Goal: Transaction & Acquisition: Purchase product/service

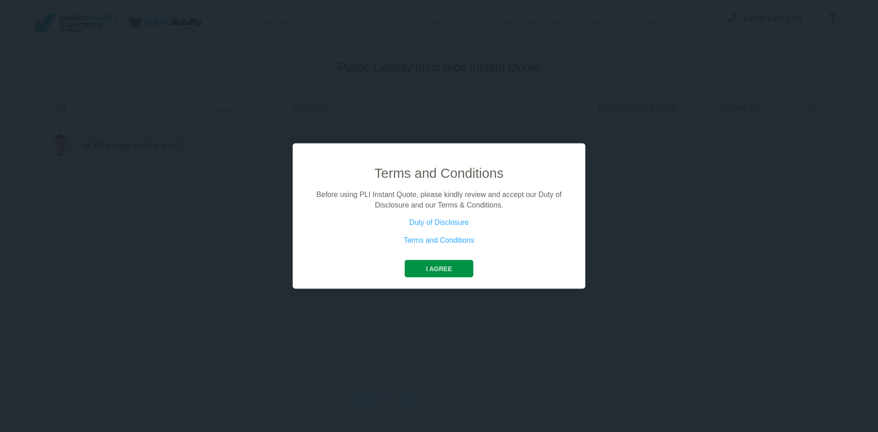
click at [435, 275] on button "I agree" at bounding box center [439, 268] width 68 height 17
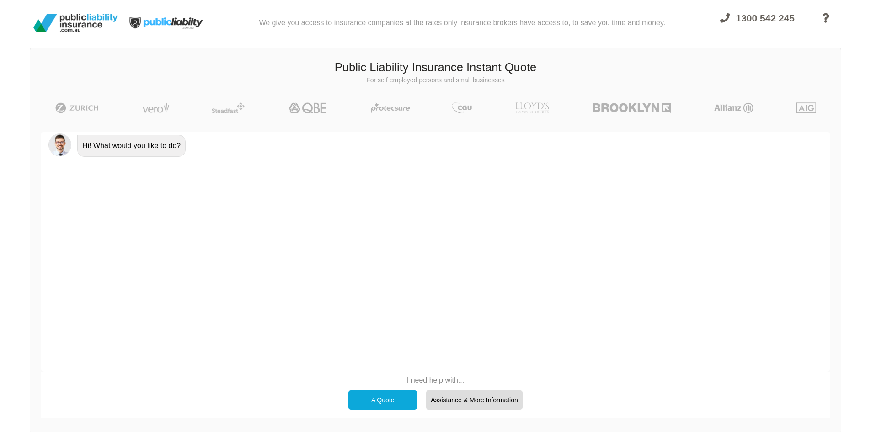
click at [387, 402] on div "A Quote" at bounding box center [382, 399] width 69 height 19
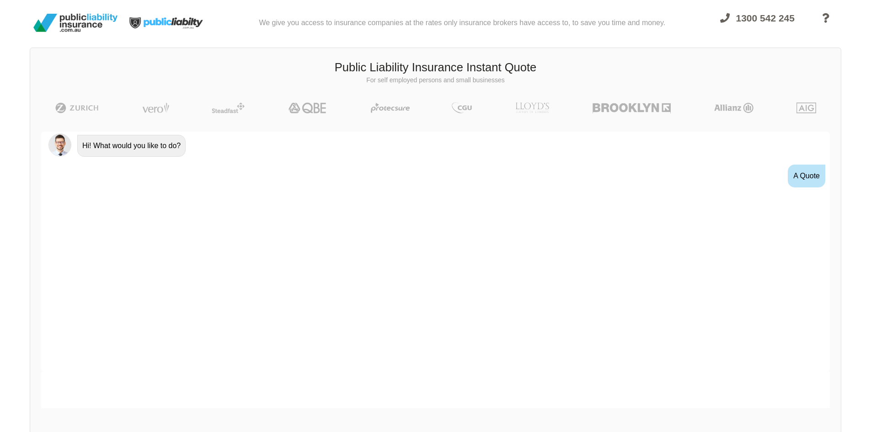
scroll to position [1, 0]
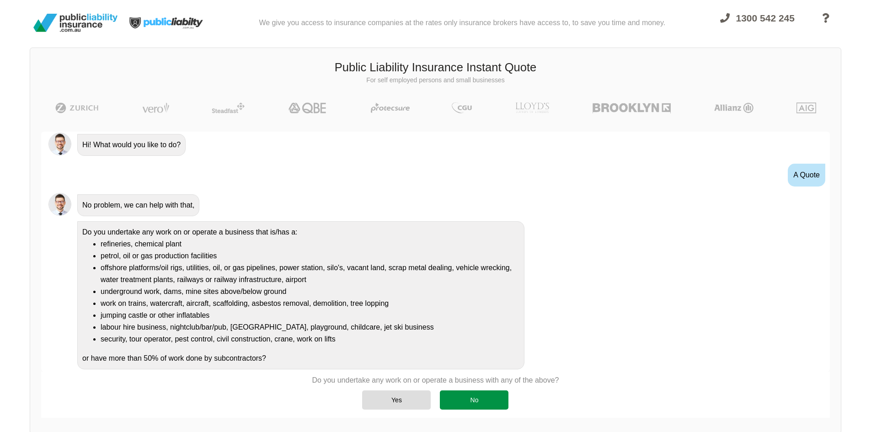
click at [475, 399] on div "No" at bounding box center [474, 399] width 69 height 19
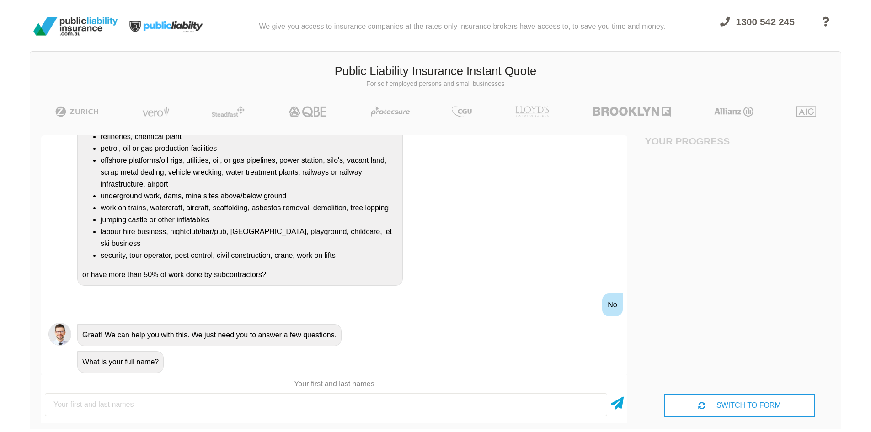
scroll to position [0, 0]
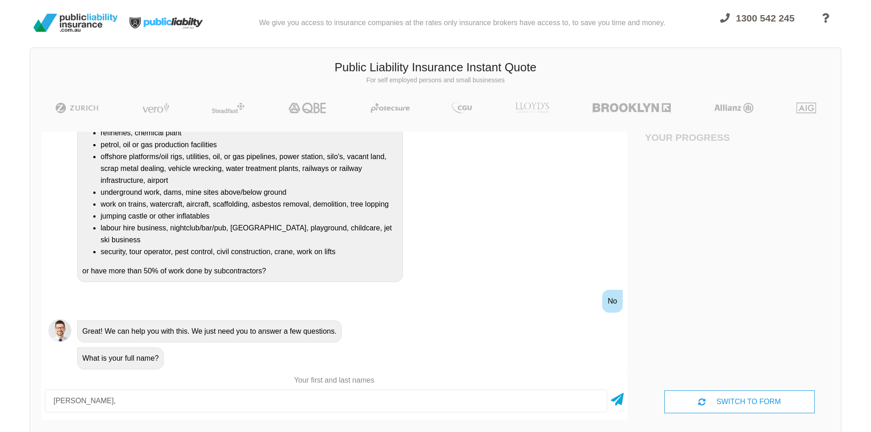
click at [49, 401] on input "[PERSON_NAME]," at bounding box center [326, 400] width 562 height 23
type input "[PERSON_NAME] [PERSON_NAME]"
click at [617, 399] on icon at bounding box center [617, 397] width 13 height 16
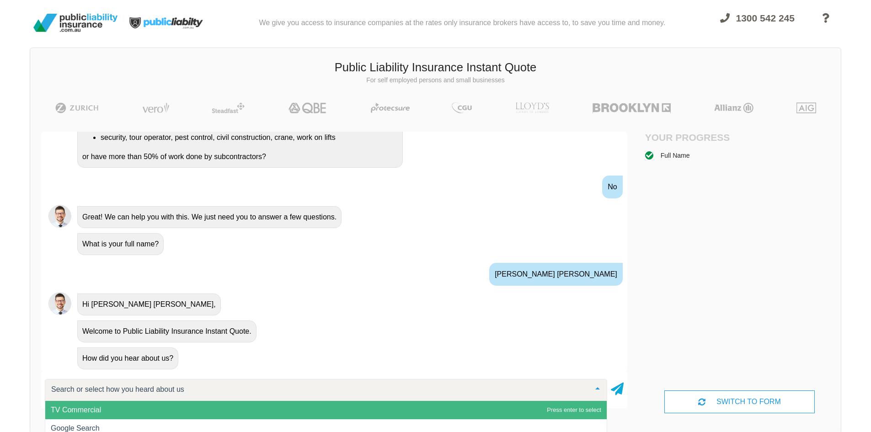
scroll to position [0, 0]
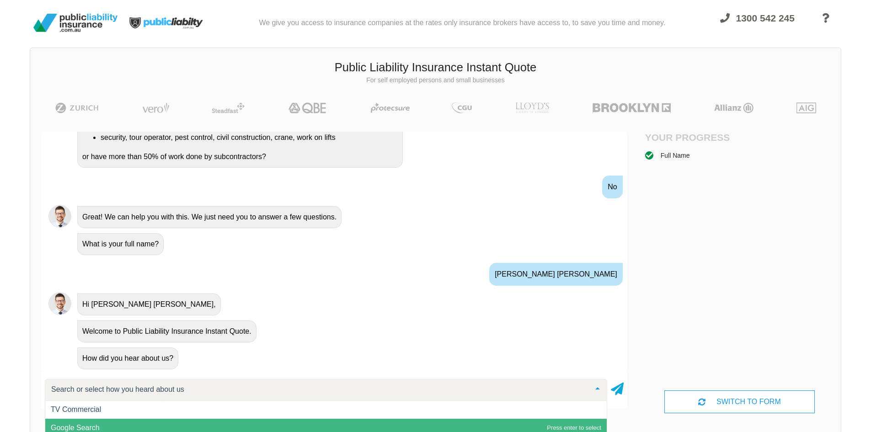
click at [444, 423] on span "Google Search" at bounding box center [325, 428] width 561 height 18
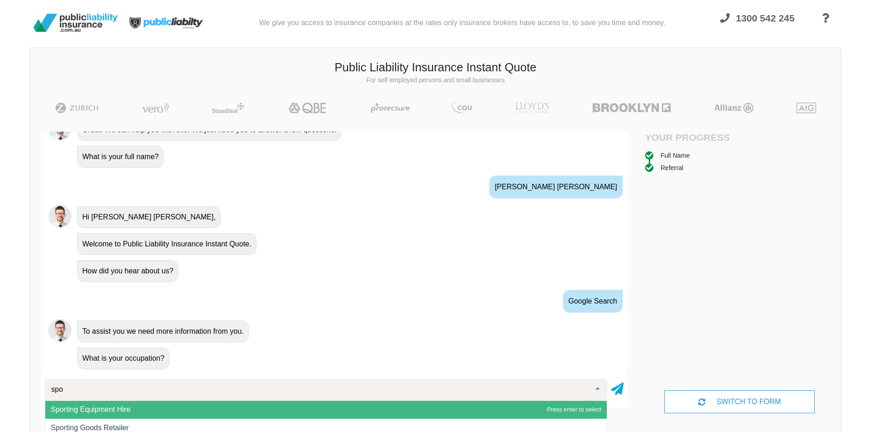
scroll to position [19, 0]
type input "sports"
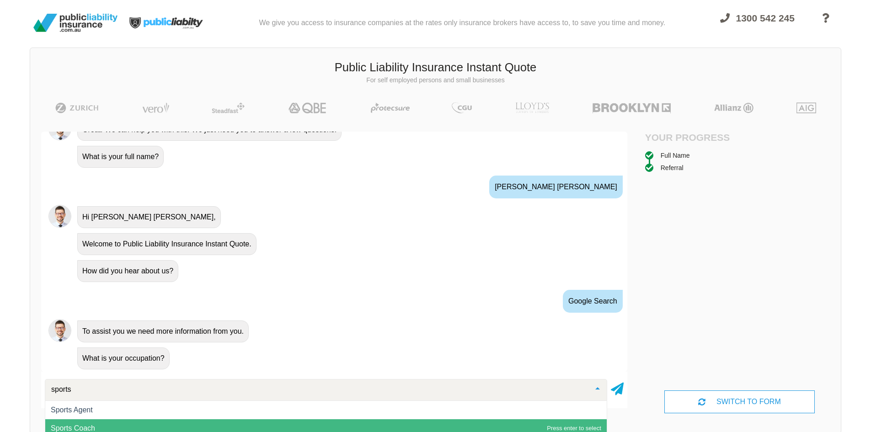
click at [365, 421] on span "Sports Coach" at bounding box center [325, 428] width 561 height 18
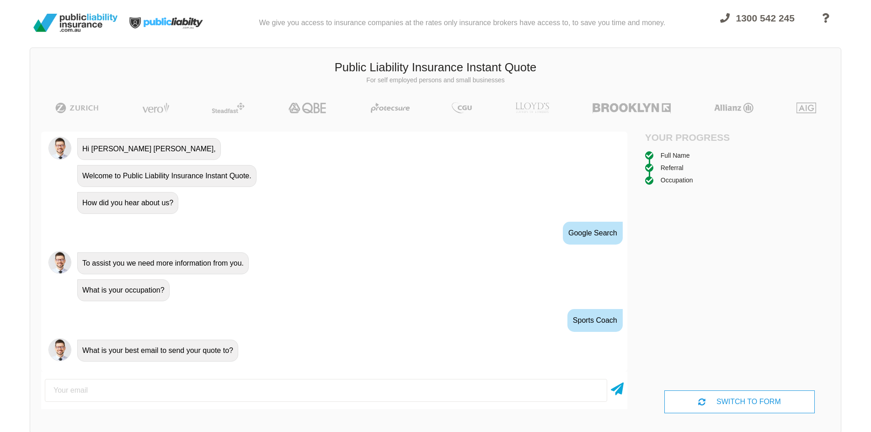
scroll to position [384, 0]
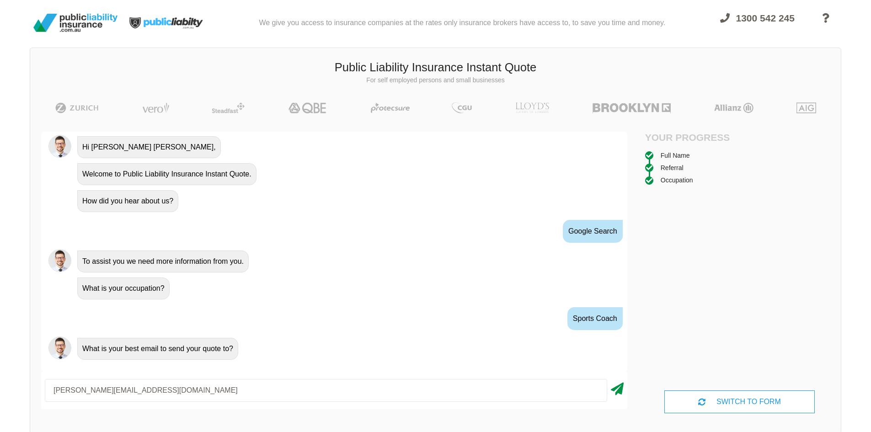
type input "[PERSON_NAME][EMAIL_ADDRESS][DOMAIN_NAME]"
click at [614, 388] on icon at bounding box center [617, 387] width 13 height 16
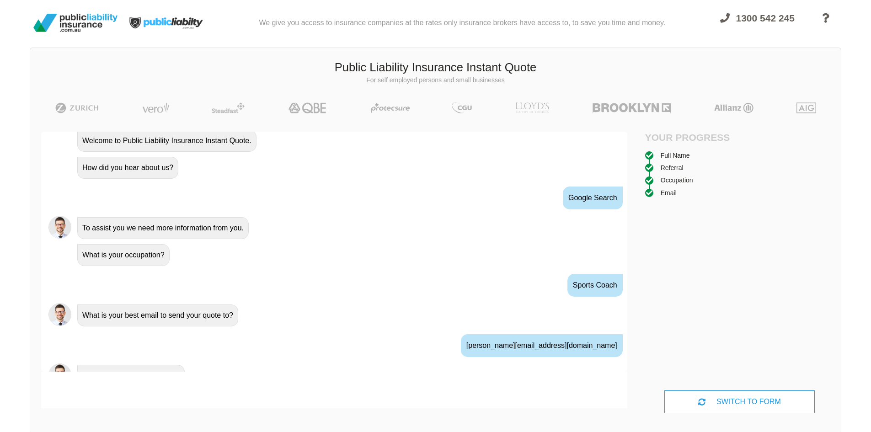
scroll to position [434, 0]
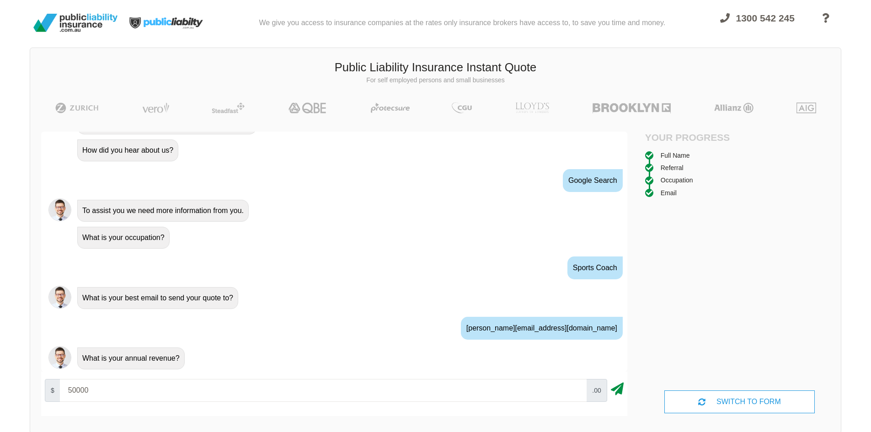
type input "50000"
click at [620, 391] on icon at bounding box center [617, 387] width 13 height 16
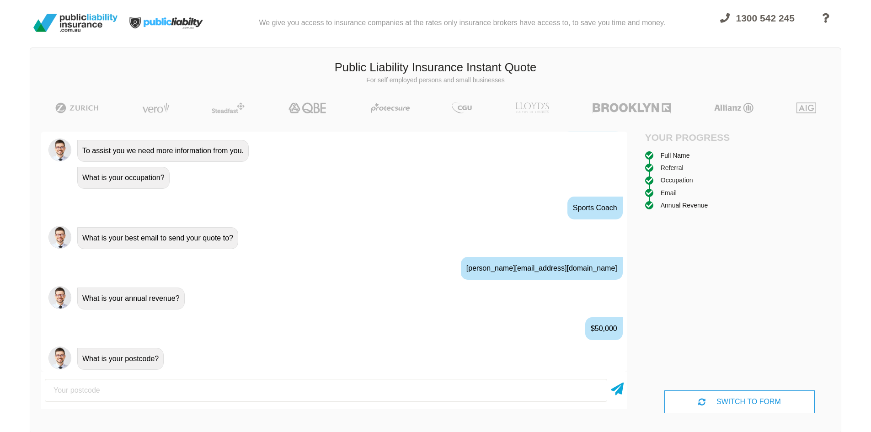
scroll to position [495, 0]
type input "6000"
click at [617, 384] on icon at bounding box center [617, 387] width 13 height 16
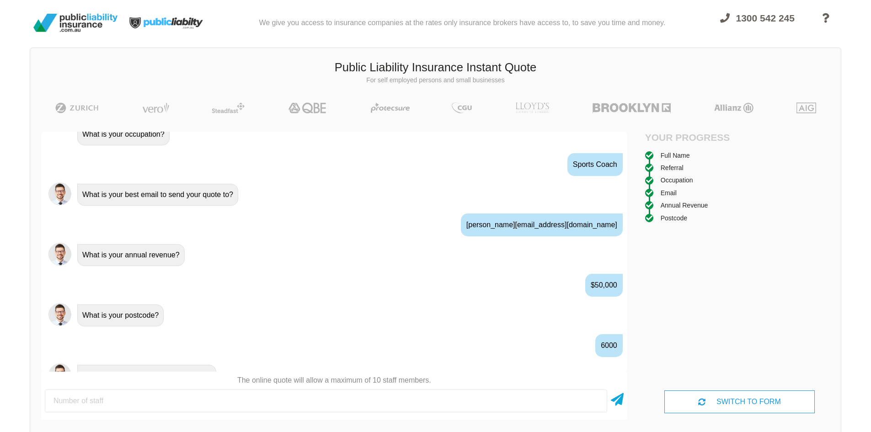
scroll to position [555, 0]
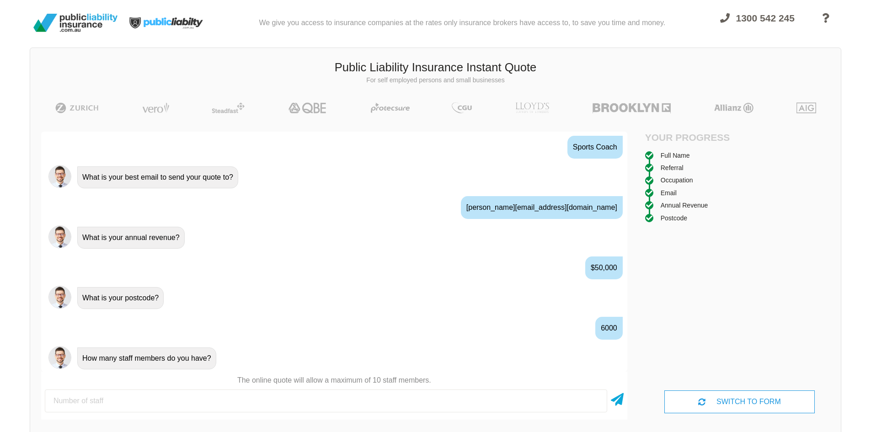
type input "1"
click at [619, 400] on icon at bounding box center [617, 397] width 13 height 16
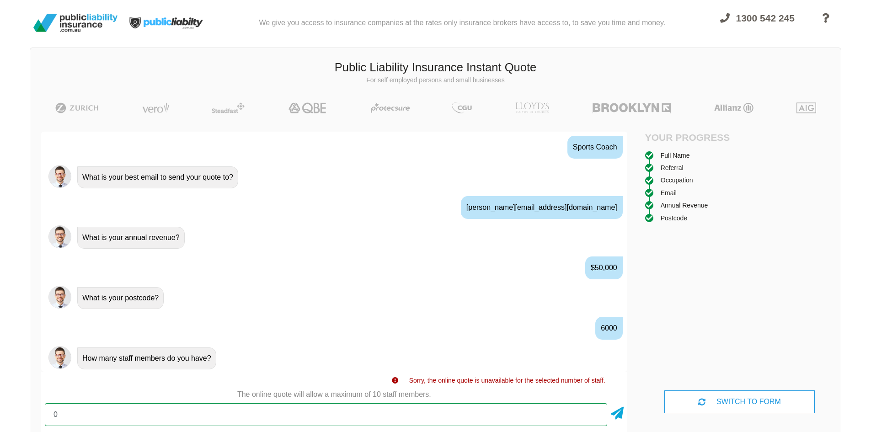
drag, startPoint x: 77, startPoint y: 417, endPoint x: 28, endPoint y: 410, distance: 49.0
click at [27, 412] on div "We give you access to insurance companies at the rates only insurance brokers h…" at bounding box center [435, 229] width 871 height 458
type input "1"
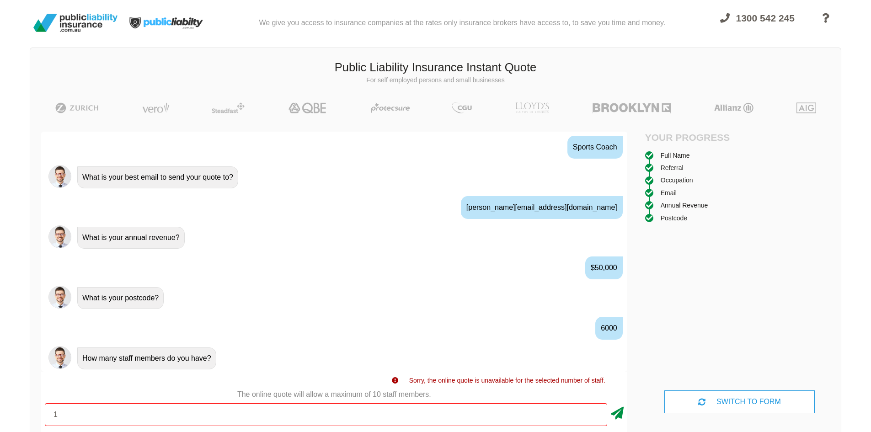
click at [622, 416] on icon at bounding box center [617, 411] width 13 height 16
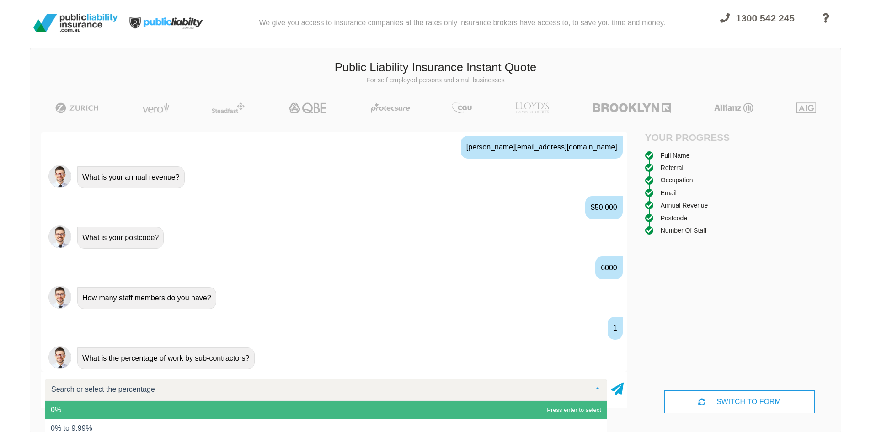
scroll to position [625, 0]
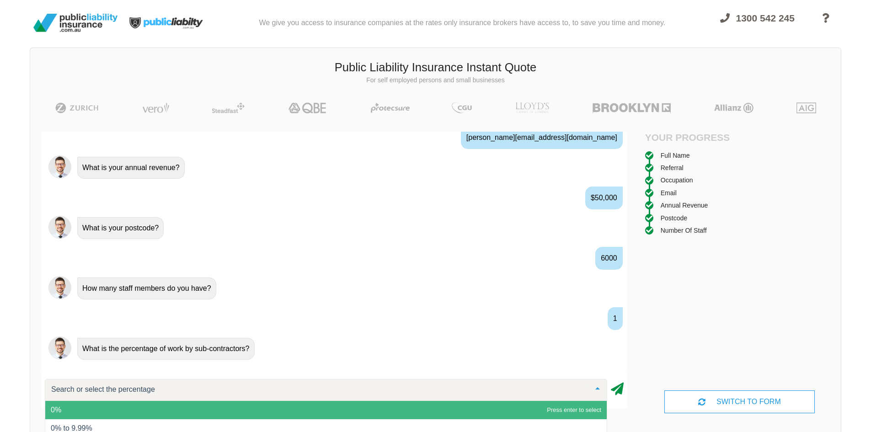
click at [617, 387] on icon at bounding box center [617, 387] width 13 height 16
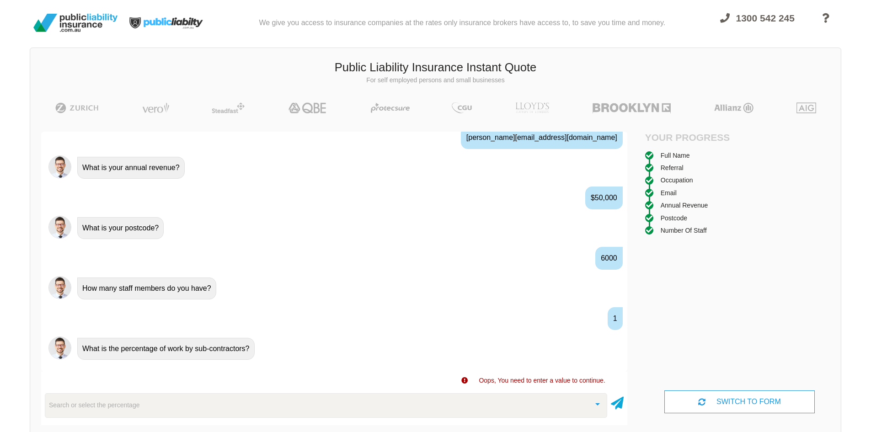
click at [537, 402] on div "Search or select the percentage" at bounding box center [326, 405] width 562 height 25
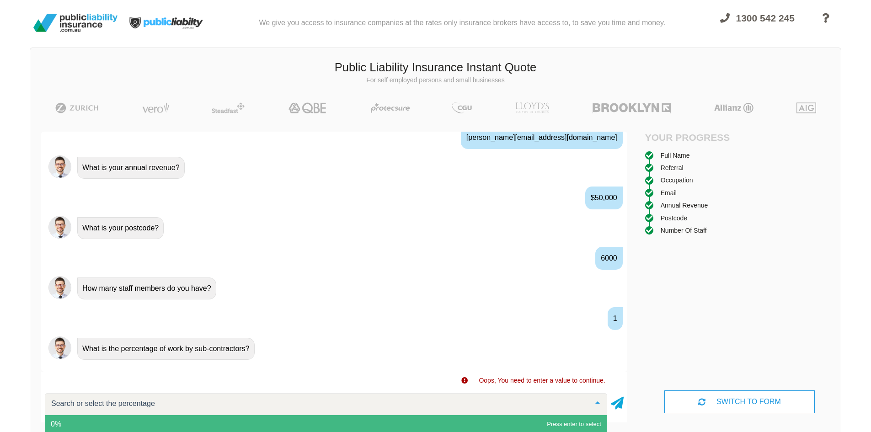
click at [122, 416] on span "0%" at bounding box center [325, 424] width 561 height 18
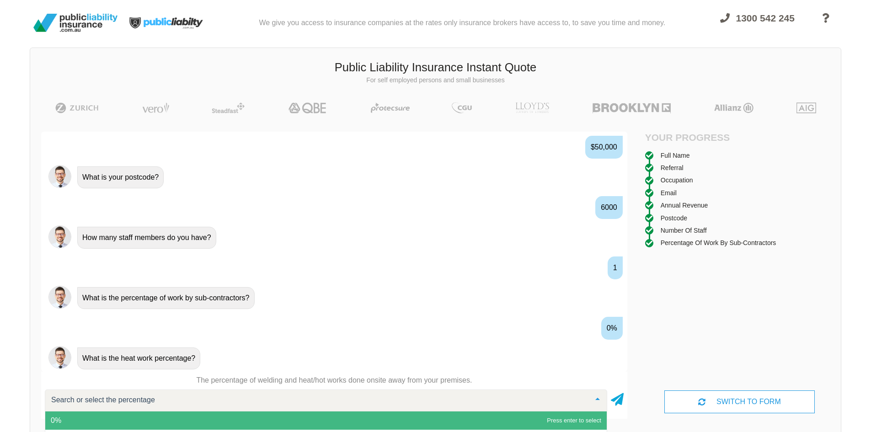
scroll to position [7, 0]
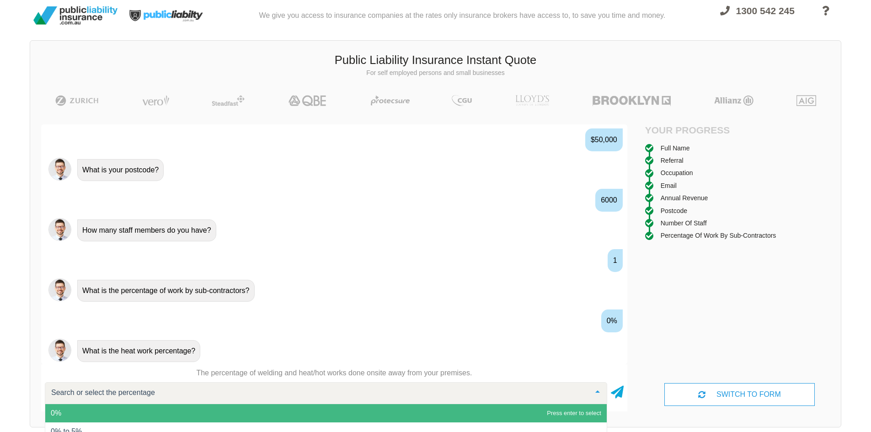
click at [252, 414] on span "0%" at bounding box center [325, 413] width 561 height 18
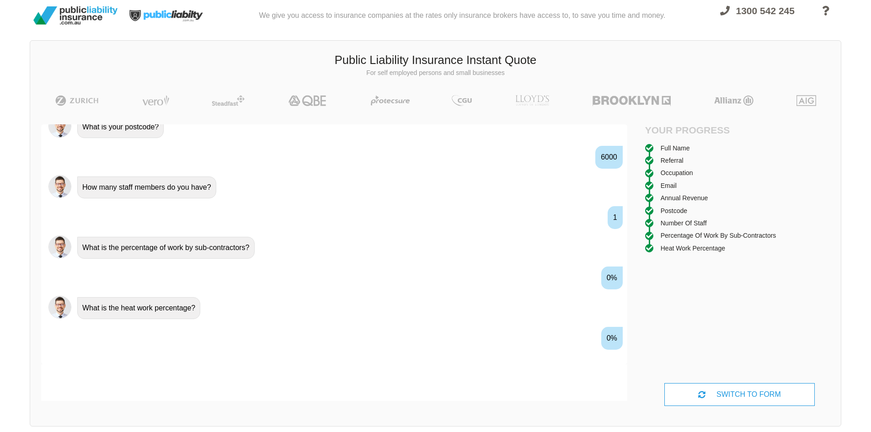
scroll to position [736, 0]
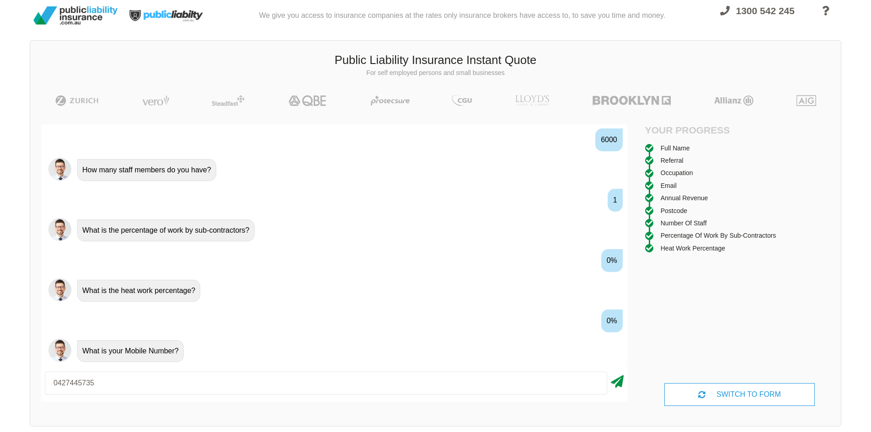
type input "0427445735"
click at [616, 379] on icon at bounding box center [617, 380] width 13 height 16
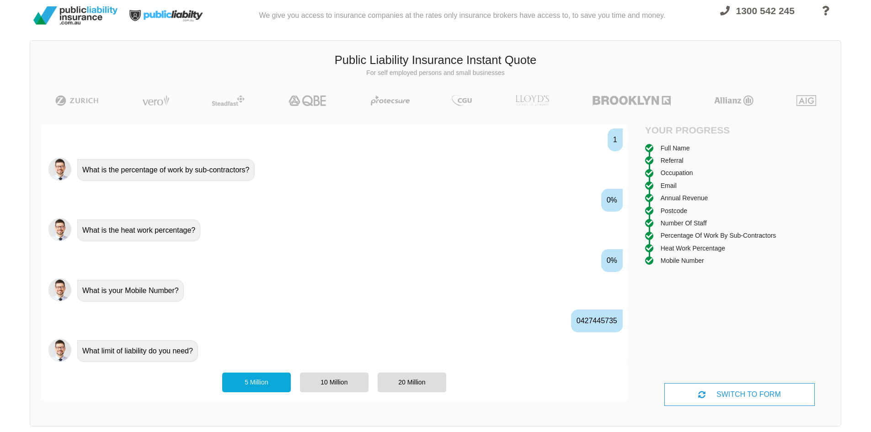
scroll to position [53, 0]
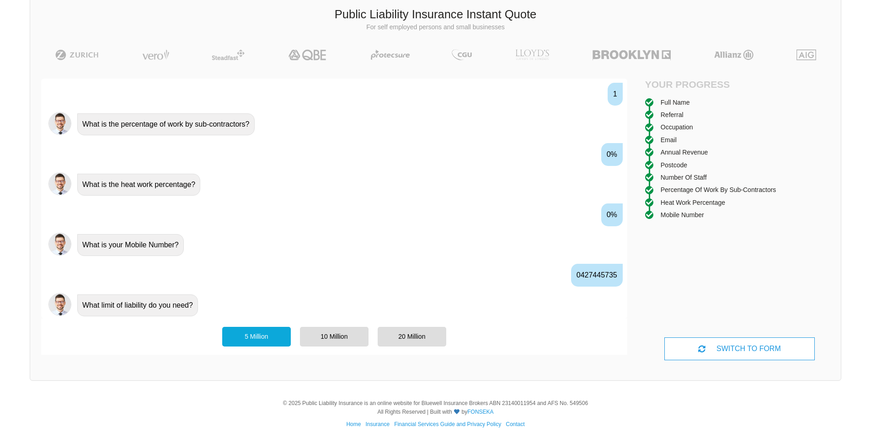
click at [258, 337] on div "5 Million" at bounding box center [256, 336] width 69 height 19
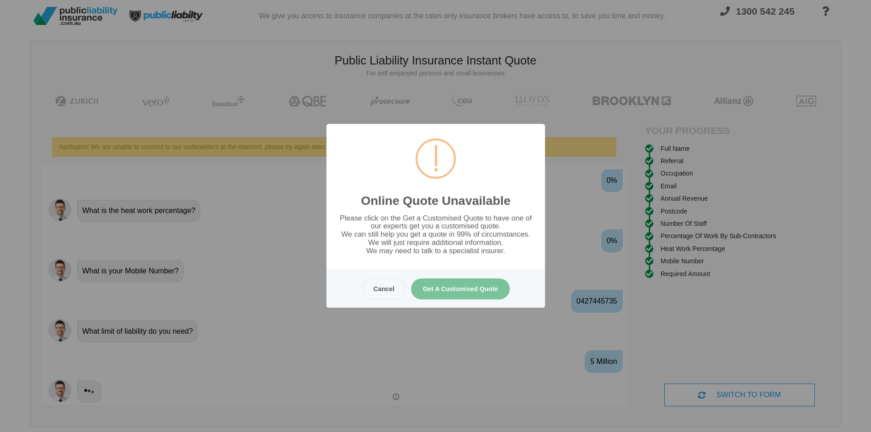
scroll to position [0, 0]
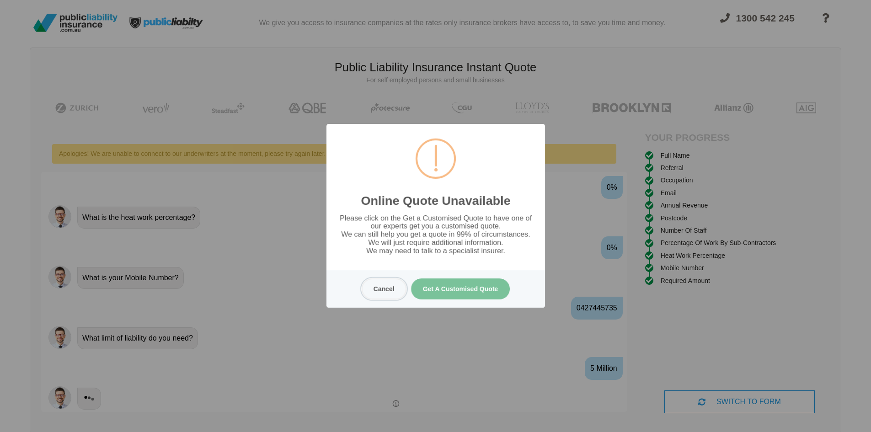
click at [373, 293] on button "Cancel" at bounding box center [383, 288] width 45 height 21
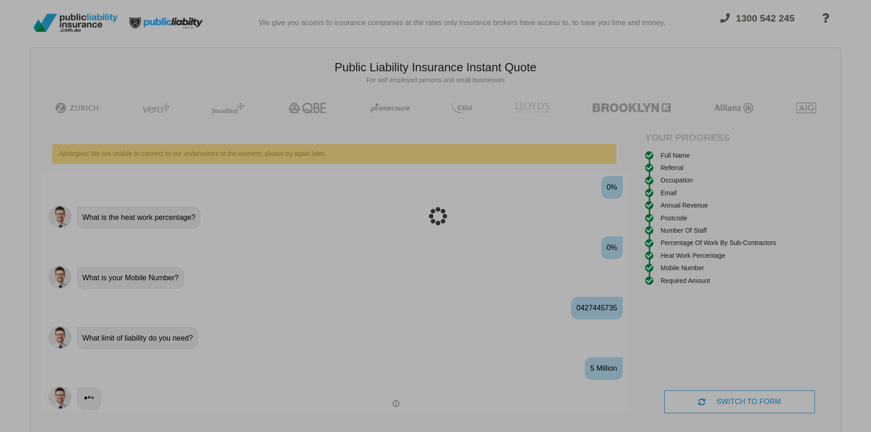
scroll to position [23, 0]
